Goal: Transaction & Acquisition: Purchase product/service

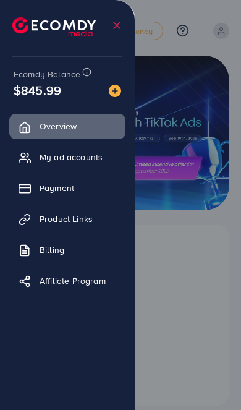
click at [93, 190] on link "Payment" at bounding box center [67, 188] width 116 height 25
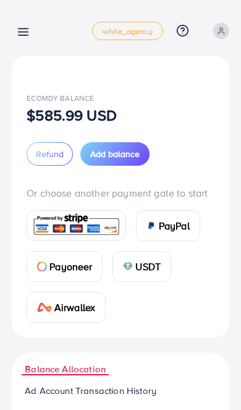
click at [140, 154] on span "Add balance" at bounding box center [114, 154] width 49 height 12
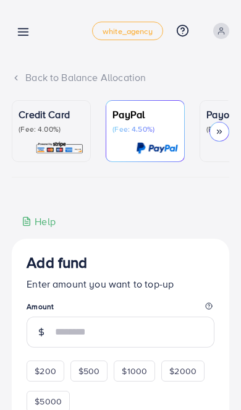
click at [78, 141] on img at bounding box center [59, 148] width 49 height 14
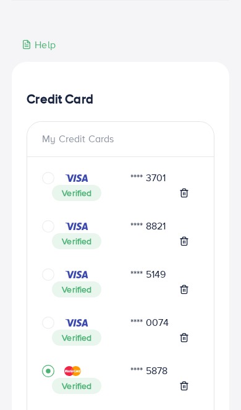
scroll to position [177, 0]
click at [158, 239] on div "Verified" at bounding box center [120, 241] width 137 height 16
click at [61, 225] on div at bounding box center [68, 226] width 53 height 12
click at [54, 221] on icon "circle" at bounding box center [48, 226] width 12 height 12
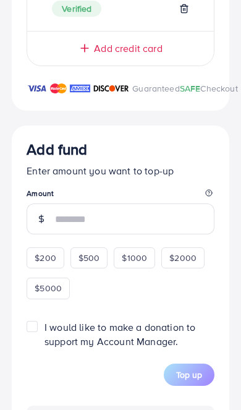
click at [147, 233] on input "number" at bounding box center [135, 219] width 160 height 31
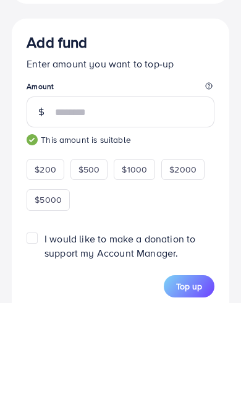
scroll to position [1867, 0]
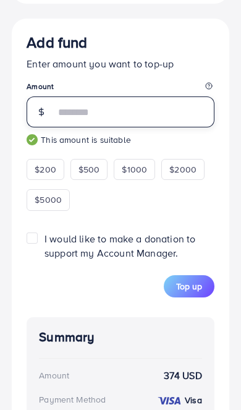
click at [129, 119] on input "***" at bounding box center [135, 112] width 160 height 31
type input "***"
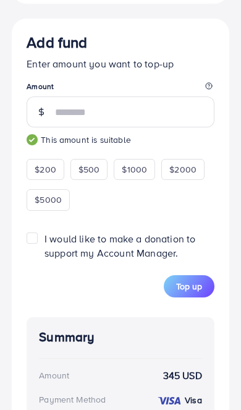
click at [189, 288] on span "Top up" at bounding box center [189, 286] width 26 height 12
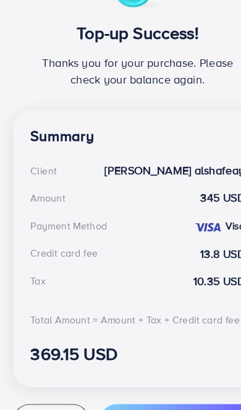
scroll to position [246, 0]
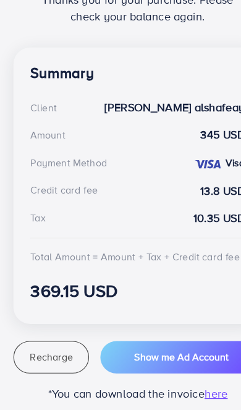
click at [51, 358] on span "Recharge" at bounding box center [45, 364] width 38 height 12
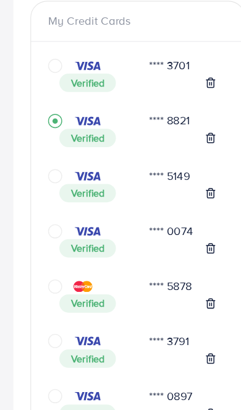
click at [49, 212] on div "Verified" at bounding box center [120, 220] width 157 height 16
click at [54, 199] on icon "circle" at bounding box center [48, 205] width 12 height 12
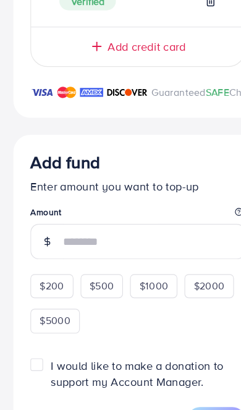
scroll to position [1761, 0]
click at [136, 229] on input "number" at bounding box center [135, 218] width 160 height 31
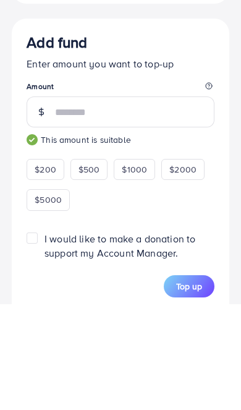
type input "***"
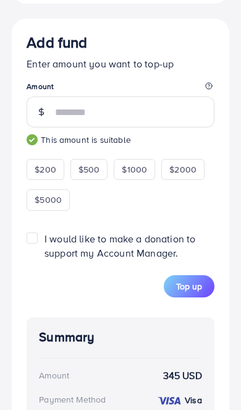
click at [196, 293] on span "Top up" at bounding box center [189, 286] width 26 height 12
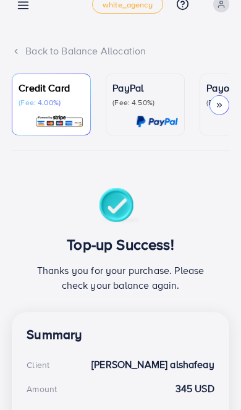
scroll to position [0, 0]
